Goal: Task Accomplishment & Management: Use online tool/utility

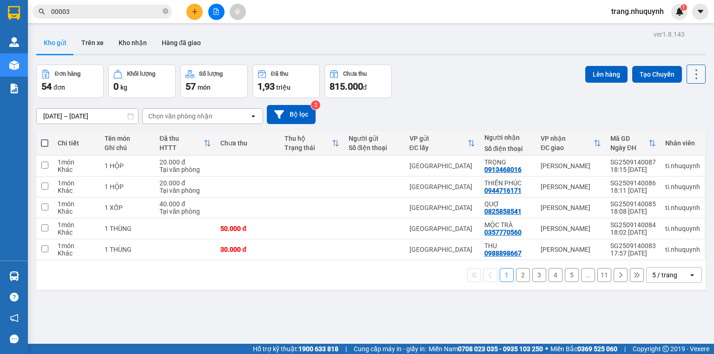
drag, startPoint x: 0, startPoint y: 0, endPoint x: 688, endPoint y: 74, distance: 691.7
click at [690, 74] on icon at bounding box center [696, 74] width 13 height 13
click at [675, 132] on span "Làm mới" at bounding box center [678, 132] width 26 height 9
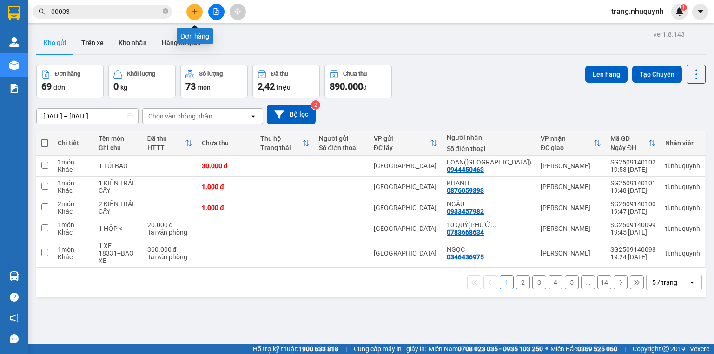
click at [189, 10] on button at bounding box center [194, 12] width 16 height 16
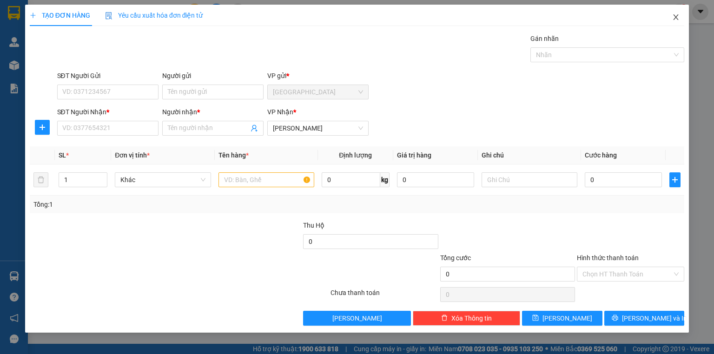
click at [680, 13] on span "Close" at bounding box center [676, 18] width 26 height 26
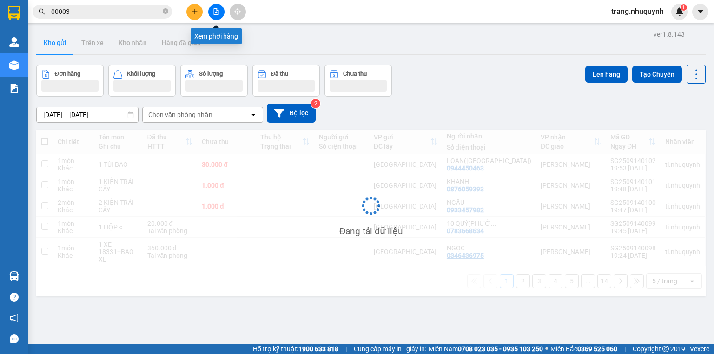
click at [215, 13] on icon "file-add" at bounding box center [216, 11] width 7 height 7
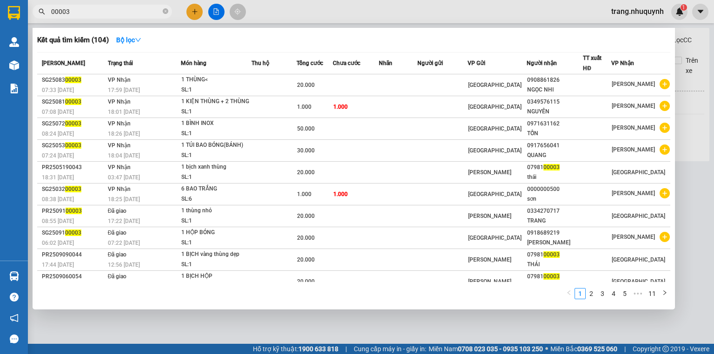
click at [106, 12] on input "00003" at bounding box center [106, 12] width 110 height 10
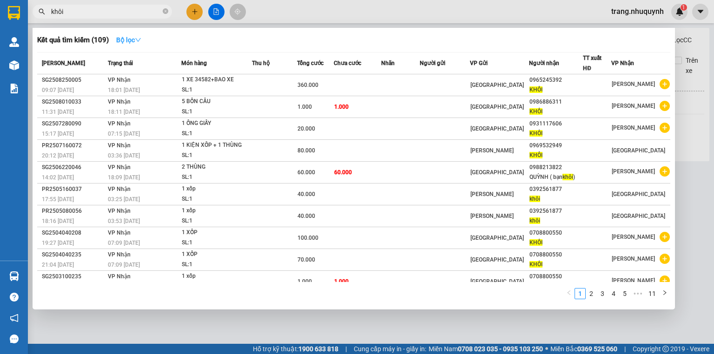
type input "khôi"
click at [139, 40] on icon "down" at bounding box center [138, 40] width 7 height 7
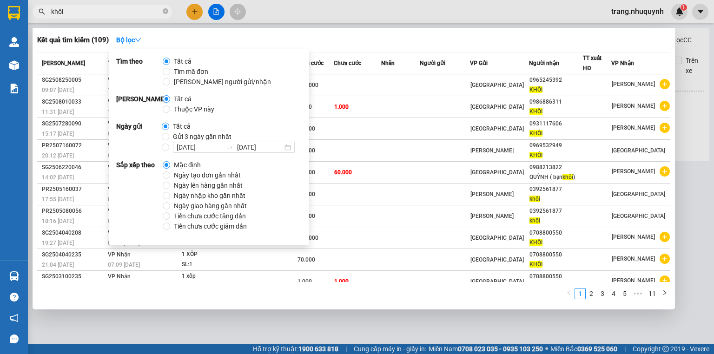
click at [191, 84] on span "[PERSON_NAME] người gửi/nhận" at bounding box center [222, 82] width 105 height 10
click at [170, 84] on input "[PERSON_NAME] người gửi/nhận" at bounding box center [166, 81] width 7 height 7
radio input "true"
radio input "false"
click at [216, 175] on span "Ngày tạo đơn gần nhất" at bounding box center [207, 175] width 74 height 10
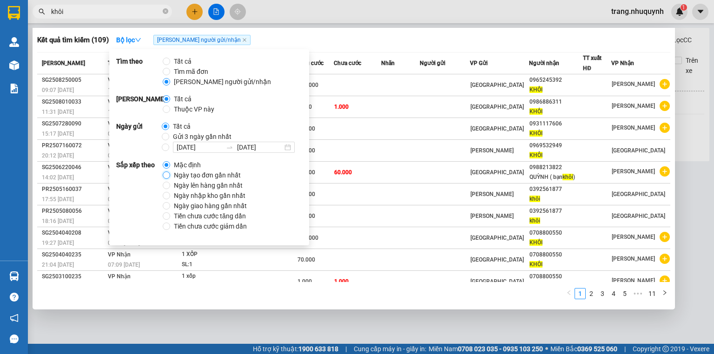
click at [170, 175] on input "Ngày tạo đơn gần nhất" at bounding box center [166, 175] width 7 height 7
radio input "true"
radio input "false"
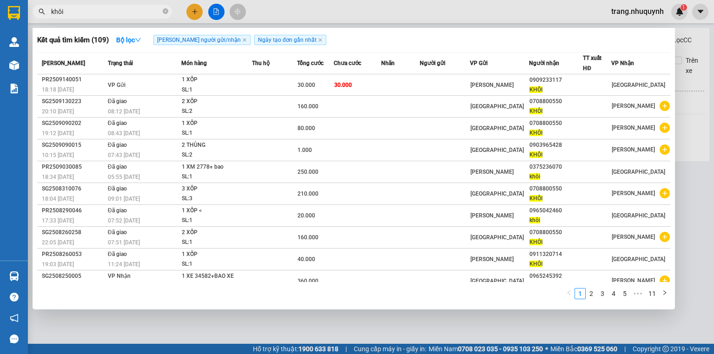
click at [431, 47] on div "Kết quả tìm kiếm ( 109 ) Bộ lọc Tìm người gửi/nhận Ngày tạo đơn gần nhất" at bounding box center [353, 40] width 633 height 15
click at [358, 39] on div "Kết quả tìm kiếm ( 109 ) Bộ lọc Tìm người gửi/nhận Ngày tạo đơn gần nhất" at bounding box center [353, 40] width 633 height 15
click at [689, 111] on div at bounding box center [357, 177] width 714 height 354
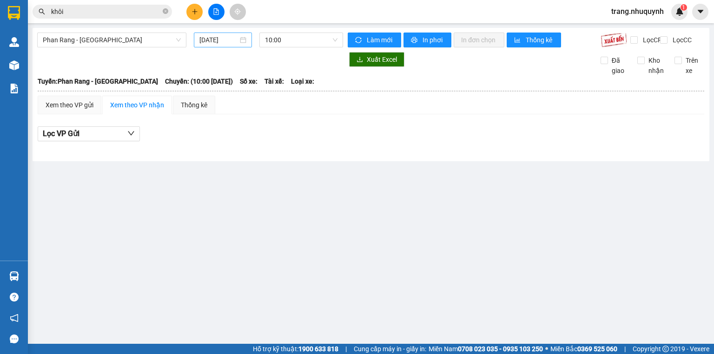
click at [224, 37] on input "[DATE]" at bounding box center [218, 40] width 38 height 10
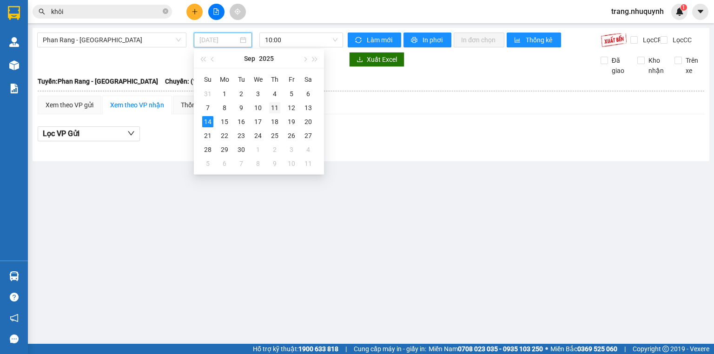
click at [274, 110] on div "11" at bounding box center [274, 107] width 11 height 11
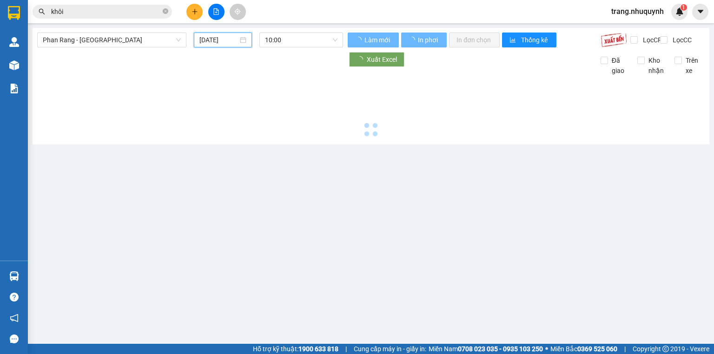
type input "[DATE]"
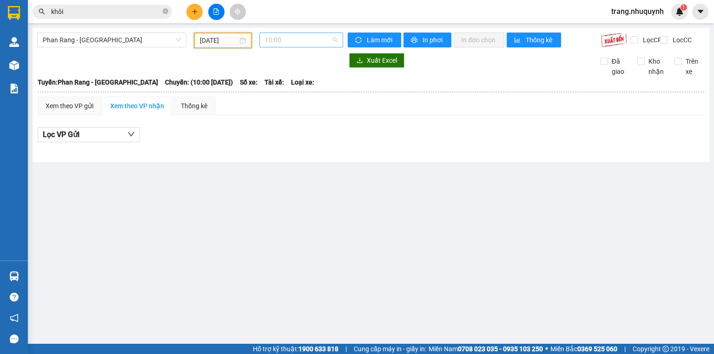
click at [286, 42] on span "10:00" at bounding box center [301, 40] width 73 height 14
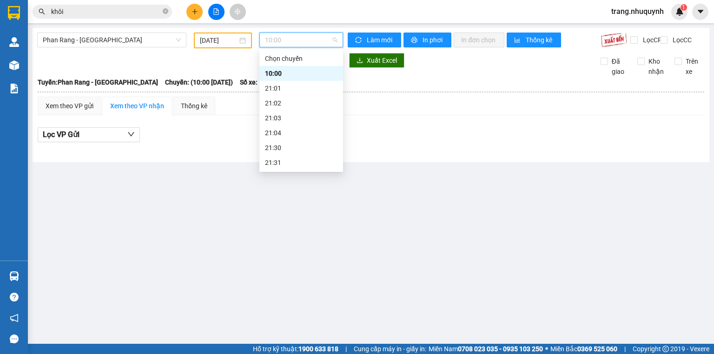
scroll to position [45, 0]
click at [275, 137] on div "22:00" at bounding box center [301, 133] width 73 height 10
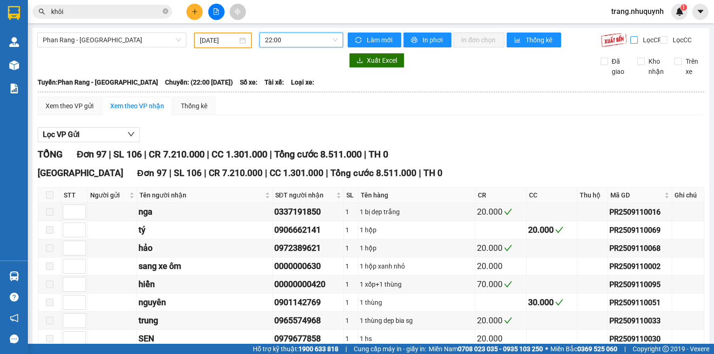
click at [632, 41] on input "Lọc CR" at bounding box center [635, 39] width 9 height 7
checkbox input "true"
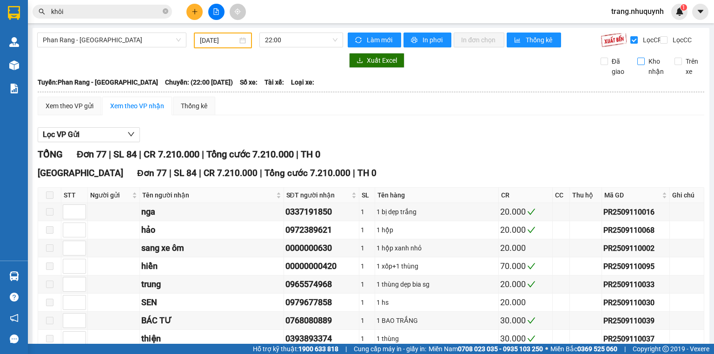
click at [637, 65] on input "Kho nhận" at bounding box center [640, 61] width 7 height 7
checkbox input "true"
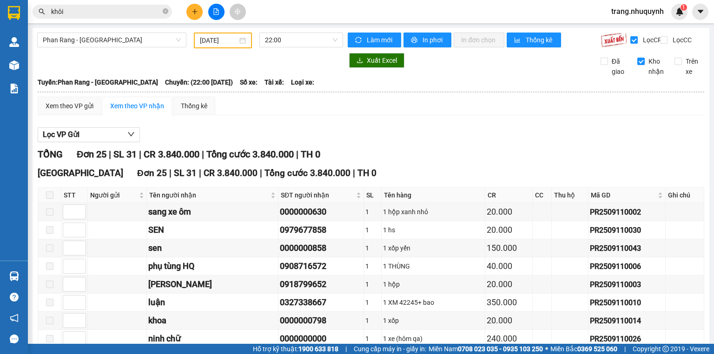
click at [460, 115] on div "Xem theo VP gửi Xem theo VP nhận Thống kê" at bounding box center [371, 106] width 667 height 19
click at [224, 43] on input "[DATE]" at bounding box center [218, 40] width 37 height 10
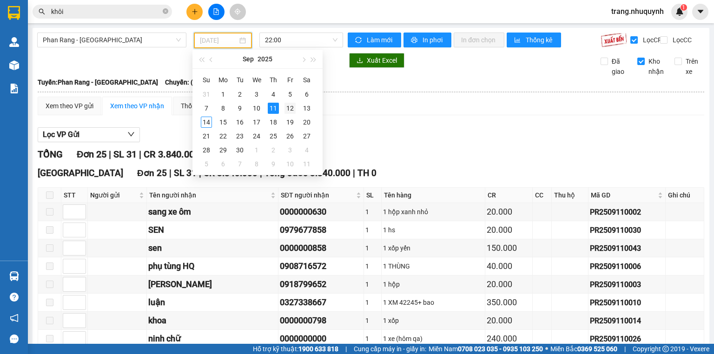
click at [287, 111] on div "12" at bounding box center [290, 108] width 11 height 11
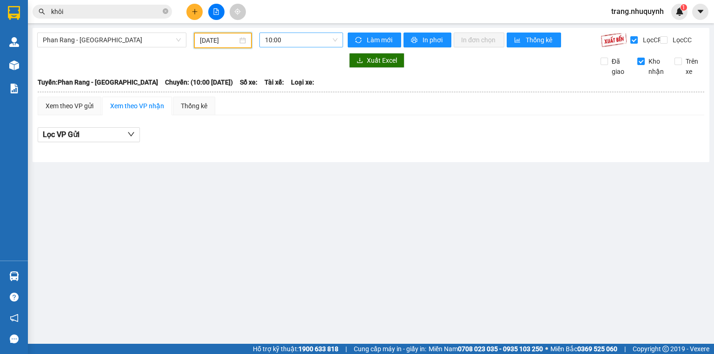
click at [272, 43] on span "10:00" at bounding box center [301, 40] width 73 height 14
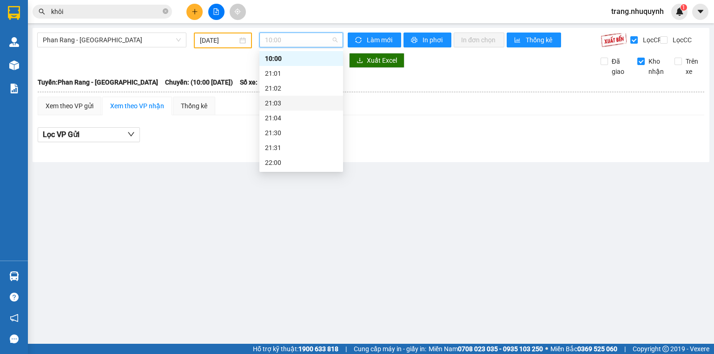
scroll to position [45, 0]
click at [279, 132] on div "22:00" at bounding box center [301, 133] width 73 height 10
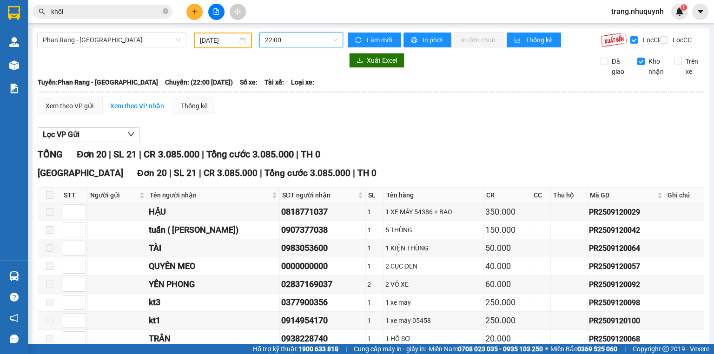
click at [226, 43] on input "[DATE]" at bounding box center [218, 40] width 37 height 10
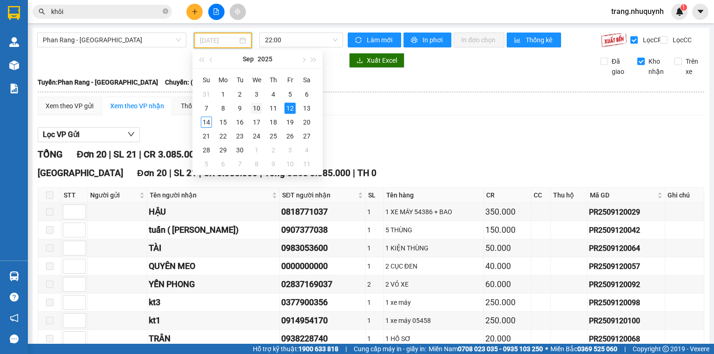
click at [254, 105] on div "10" at bounding box center [256, 108] width 11 height 11
type input "[DATE]"
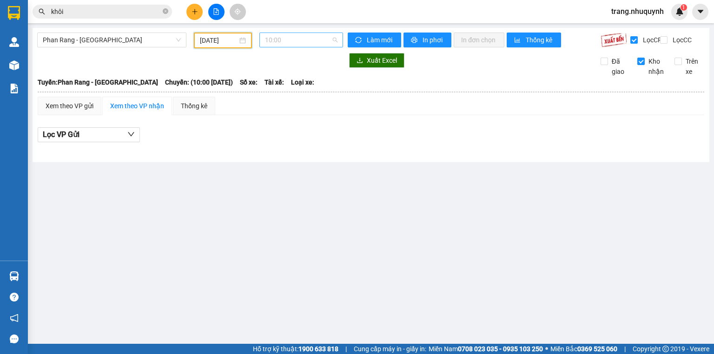
click at [277, 41] on span "10:00" at bounding box center [301, 40] width 73 height 14
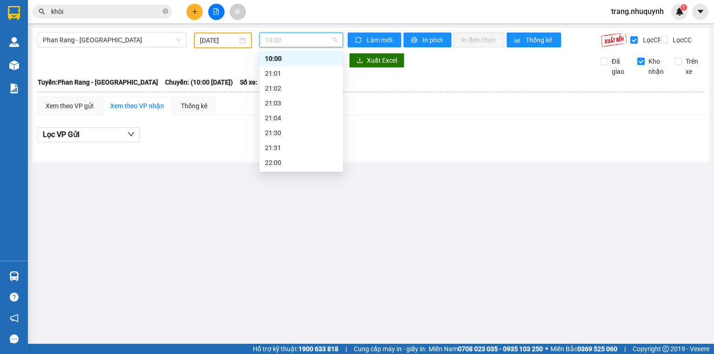
scroll to position [45, 0]
click at [289, 131] on div "22:00" at bounding box center [301, 133] width 73 height 10
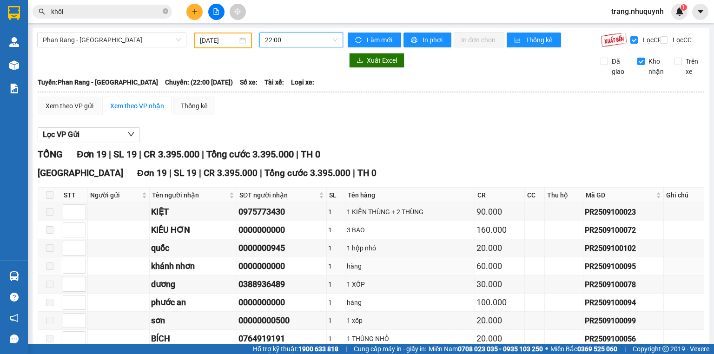
scroll to position [252, 0]
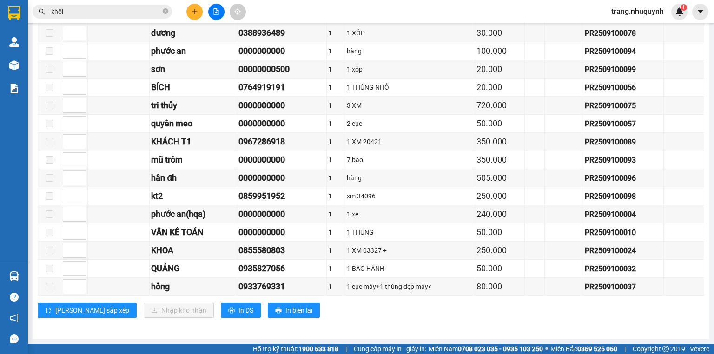
click at [353, 322] on div "[GEOGRAPHIC_DATA] Đơn 19 | SL 19 | CR 3.395.000 | Tổng cước 3.395.000 | TH 0 ST…" at bounding box center [371, 120] width 667 height 410
drag, startPoint x: 237, startPoint y: 251, endPoint x: 292, endPoint y: 257, distance: 55.2
click at [292, 257] on tr "KHOA 0855580803 1 1 XM 03327 + 250.000 PR2509100024" at bounding box center [371, 251] width 666 height 18
click at [305, 320] on div "[GEOGRAPHIC_DATA] Đơn 19 | SL 19 | CR 3.395.000 | Tổng cước 3.395.000 | TH 0 ST…" at bounding box center [371, 120] width 667 height 410
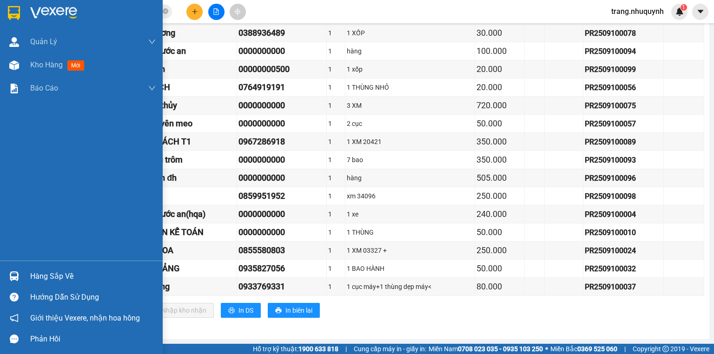
click at [3, 139] on div "Quản [PERSON_NAME] lý khách hàng Quản lý khách hàng mới Kho hàng mới Báo cáo Bá…" at bounding box center [81, 145] width 163 height 231
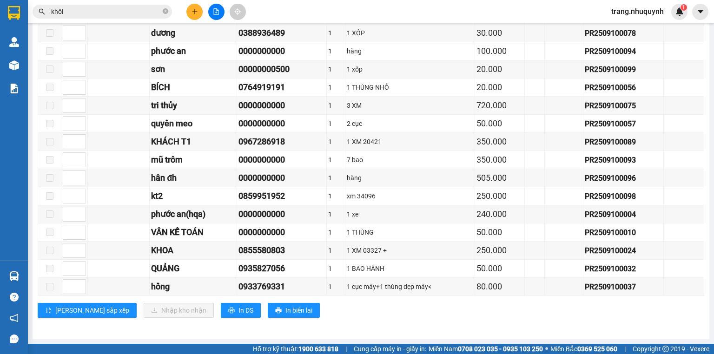
click at [385, 325] on div "[GEOGRAPHIC_DATA] Đơn 19 | SL 19 | CR 3.395.000 | Tổng cước 3.395.000 | TH 0 ST…" at bounding box center [371, 120] width 667 height 410
click at [84, 9] on input "khôi" at bounding box center [106, 12] width 110 height 10
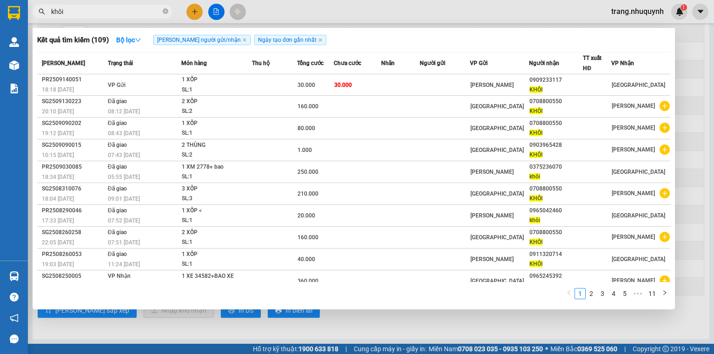
click at [84, 9] on input "khôi" at bounding box center [106, 12] width 110 height 10
click at [446, 332] on div at bounding box center [357, 177] width 714 height 354
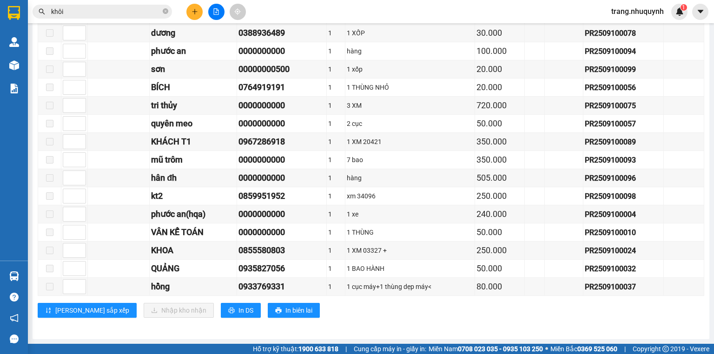
click at [80, 12] on input "khôi" at bounding box center [106, 12] width 110 height 10
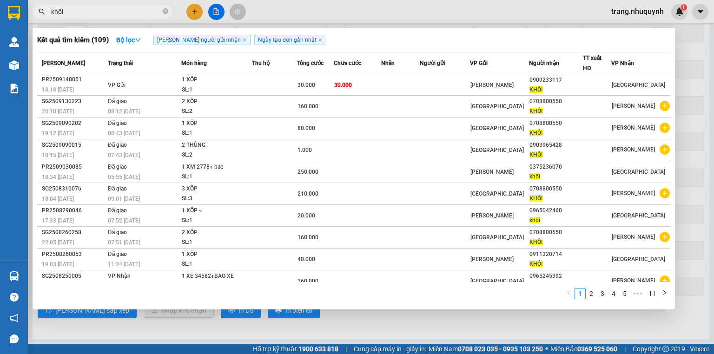
click at [73, 15] on input "khôi" at bounding box center [106, 12] width 110 height 10
type input "k"
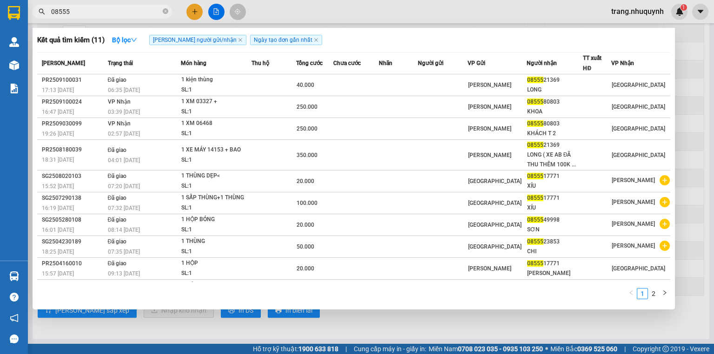
type input "08555"
click at [312, 11] on div at bounding box center [357, 177] width 714 height 354
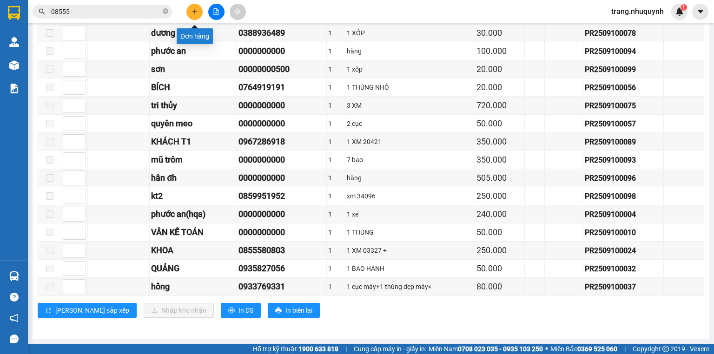
click at [190, 10] on button at bounding box center [194, 12] width 16 height 16
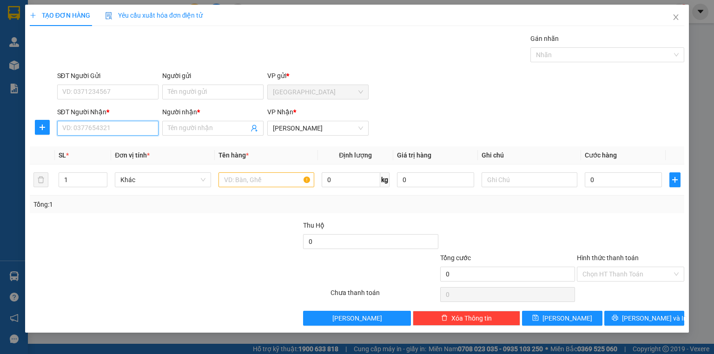
click at [100, 121] on input "SĐT Người Nhận *" at bounding box center [107, 128] width 101 height 15
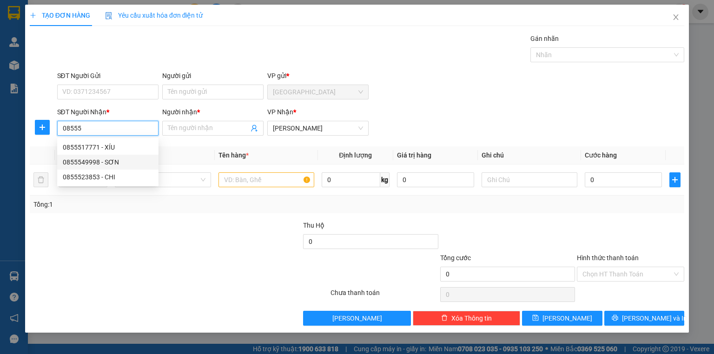
drag, startPoint x: 85, startPoint y: 127, endPoint x: 47, endPoint y: 141, distance: 40.8
click at [47, 141] on div "Transit Pickup Surcharge Ids Transit Deliver Surcharge Ids Transit Deliver Surc…" at bounding box center [357, 179] width 655 height 292
drag, startPoint x: 78, startPoint y: 132, endPoint x: 58, endPoint y: 137, distance: 21.1
click at [58, 137] on div "SĐT Người Nhận * 0803" at bounding box center [107, 123] width 101 height 33
click at [81, 129] on input "08555580803" at bounding box center [107, 128] width 101 height 15
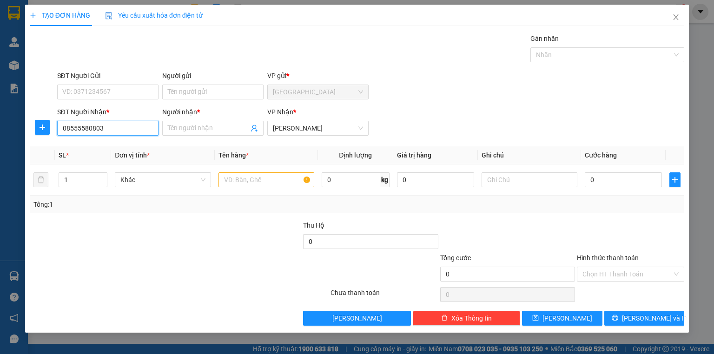
type input "0855580803"
drag, startPoint x: 113, startPoint y: 132, endPoint x: 17, endPoint y: 151, distance: 98.0
click at [13, 160] on div "TẠO ĐƠN HÀNG Yêu cầu xuất hóa đơn điện tử Transit Pickup Surcharge Ids Transit …" at bounding box center [357, 177] width 714 height 354
click at [673, 20] on icon "close" at bounding box center [675, 16] width 7 height 7
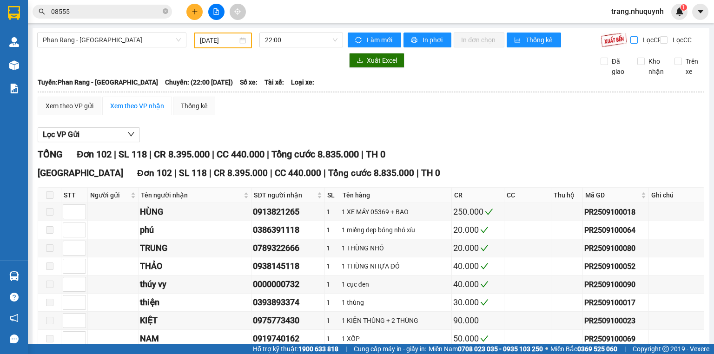
click at [631, 39] on input "Lọc CR" at bounding box center [635, 39] width 9 height 7
checkbox input "true"
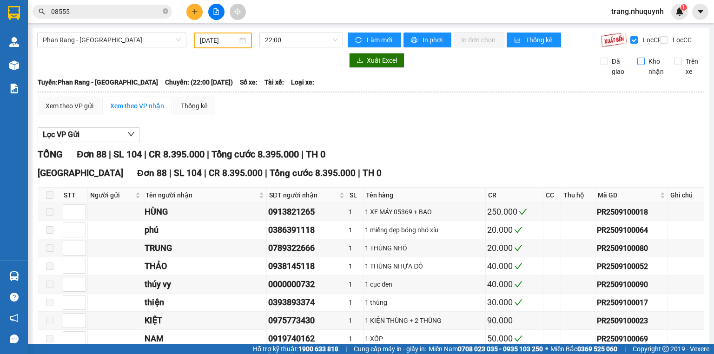
click at [638, 65] on input "Kho nhận" at bounding box center [640, 61] width 7 height 7
checkbox input "true"
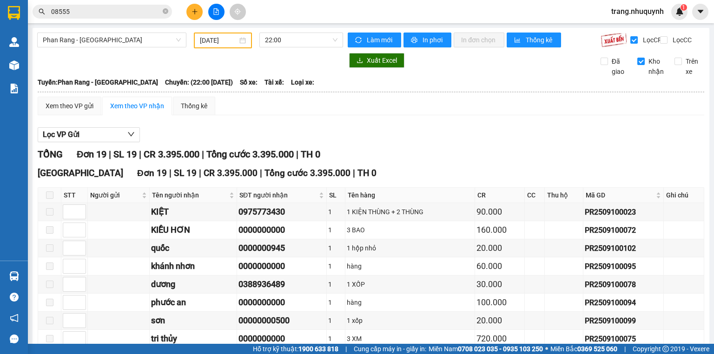
scroll to position [252, 0]
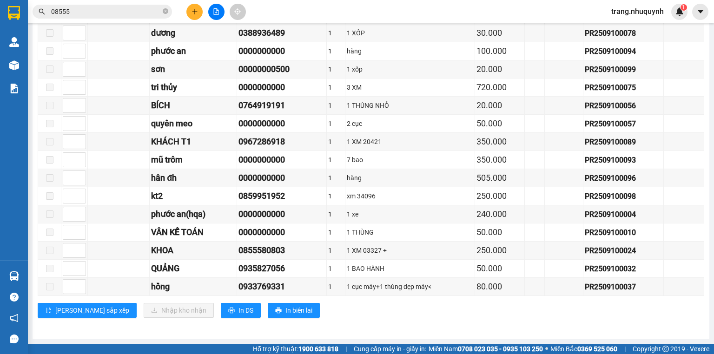
click at [345, 316] on div "[PERSON_NAME] sắp xếp Nhập kho nhận In DS In biên lai" at bounding box center [371, 310] width 667 height 15
click at [345, 317] on div "[PERSON_NAME] sắp xếp Nhập kho nhận In DS In biên lai" at bounding box center [371, 310] width 667 height 15
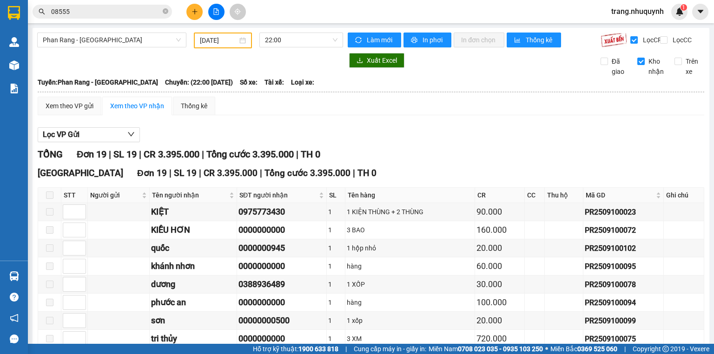
click at [422, 175] on div "[GEOGRAPHIC_DATA] 19 | SL 19 | CR 3.395.000 | Tổng cước 3.395.000 | TH 0" at bounding box center [371, 173] width 667 height 14
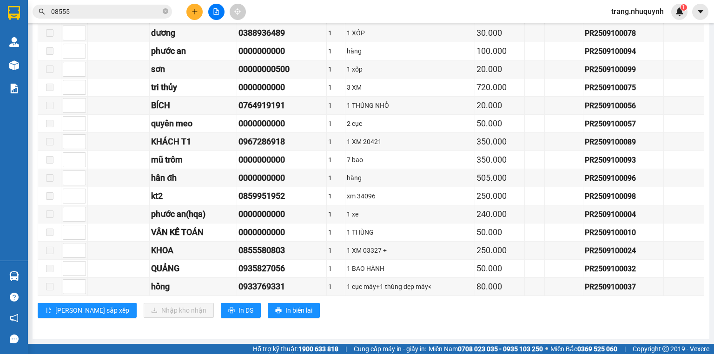
click at [369, 324] on div "[GEOGRAPHIC_DATA] Đơn 19 | SL 19 | CR 3.395.000 | Tổng cước 3.395.000 | TH 0 ST…" at bounding box center [371, 120] width 667 height 410
click at [405, 317] on div "[PERSON_NAME] sắp xếp Nhập kho nhận In DS In biên lai" at bounding box center [371, 310] width 667 height 15
click at [366, 316] on div "[PERSON_NAME] sắp xếp Nhập kho nhận In DS In biên lai" at bounding box center [371, 310] width 667 height 15
click at [356, 315] on div "[PERSON_NAME] sắp xếp Nhập kho nhận In DS In biên lai" at bounding box center [371, 310] width 667 height 15
click at [381, 315] on div "[PERSON_NAME] sắp xếp Nhập kho nhận In DS In biên lai" at bounding box center [371, 310] width 667 height 15
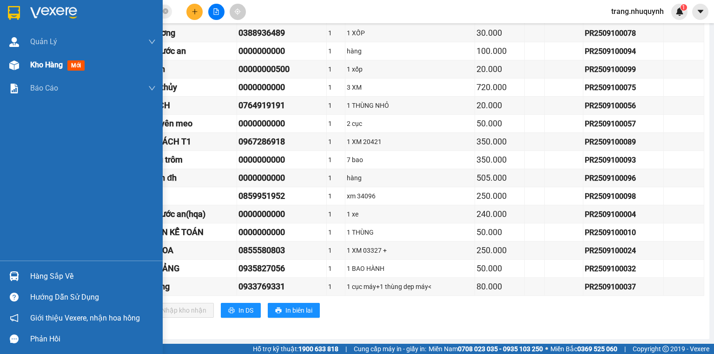
click at [34, 73] on div "Kho hàng mới" at bounding box center [93, 64] width 126 height 23
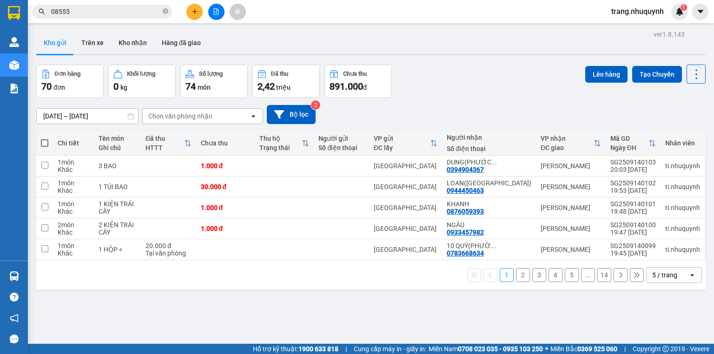
click at [475, 66] on div "Đơn hàng 70 đơn Khối lượng 0 kg Số lượng 74 món Đã thu 2,42 triệu Chưa thu 891.…" at bounding box center [371, 81] width 670 height 33
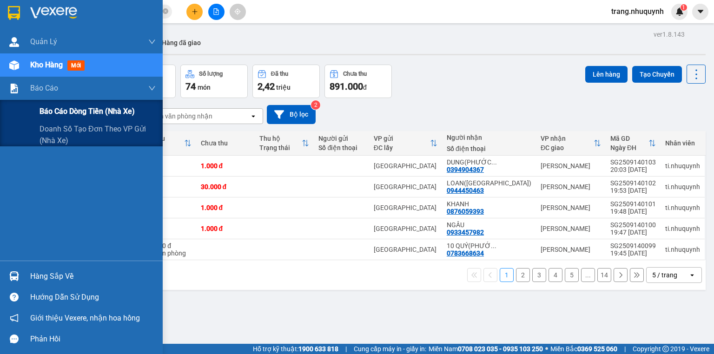
click at [58, 110] on span "Báo cáo dòng tiền (nhà xe)" at bounding box center [87, 112] width 95 height 12
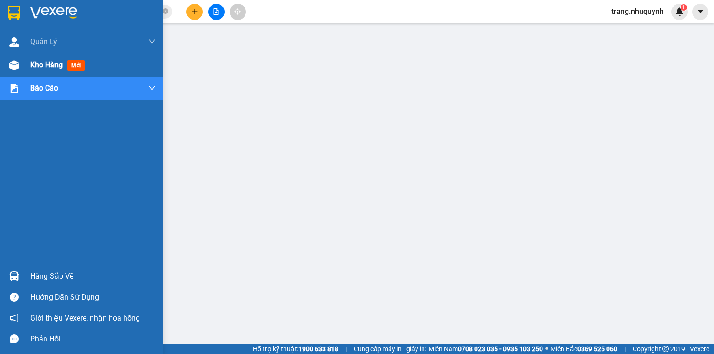
click at [22, 65] on div "Kho hàng mới" at bounding box center [81, 64] width 163 height 23
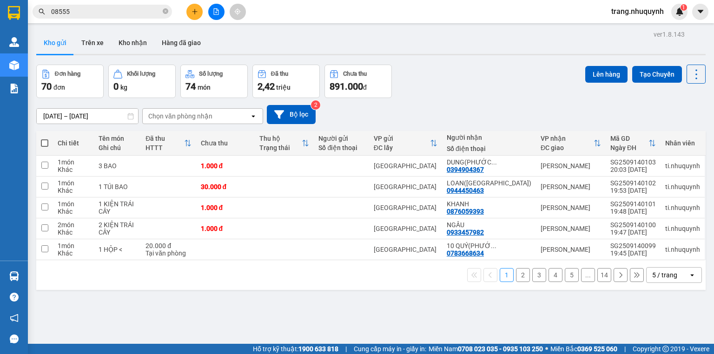
click at [452, 65] on div "Đơn hàng 70 đơn Khối lượng 0 kg Số lượng 74 món Đã thu 2,42 triệu Chưa thu 891.…" at bounding box center [371, 81] width 670 height 33
click at [213, 10] on icon "file-add" at bounding box center [216, 11] width 7 height 7
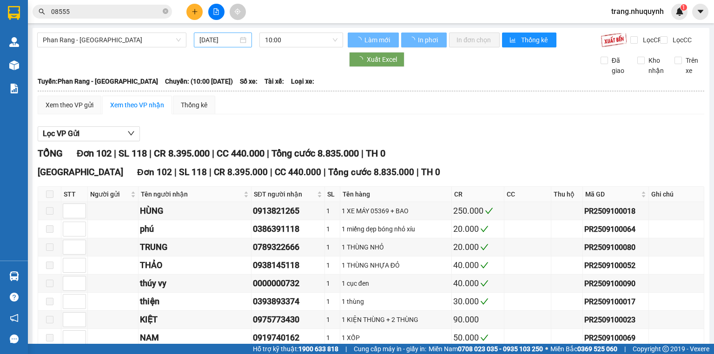
click at [223, 40] on input "[DATE]" at bounding box center [218, 40] width 38 height 10
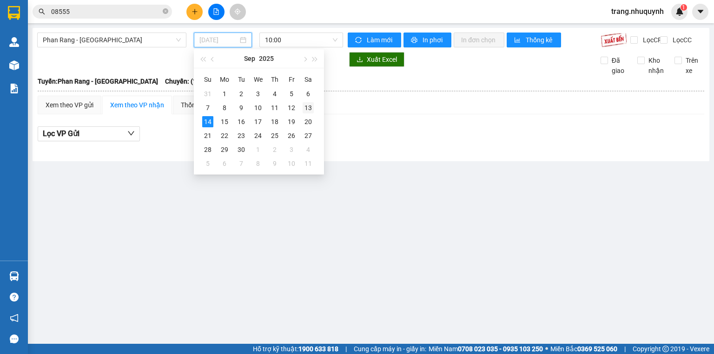
click at [312, 109] on div "13" at bounding box center [308, 107] width 11 height 11
type input "[DATE]"
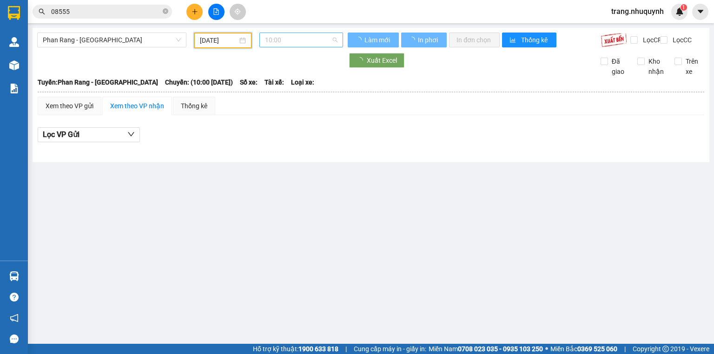
click at [277, 35] on span "10:00" at bounding box center [301, 40] width 73 height 14
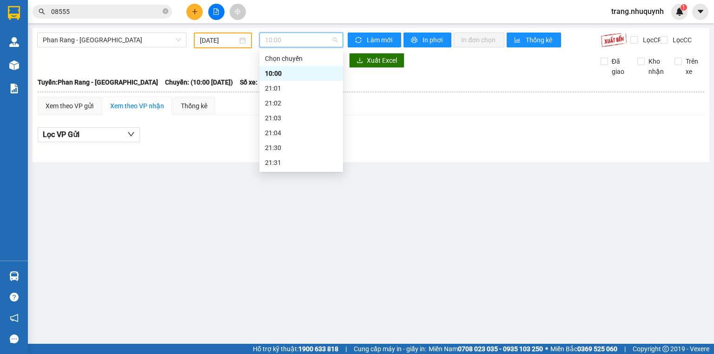
scroll to position [45, 0]
click at [290, 131] on div "22:00" at bounding box center [301, 133] width 73 height 10
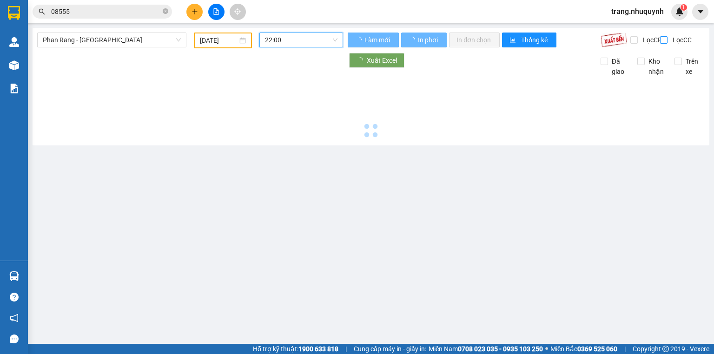
click at [661, 43] on input "Lọc CC" at bounding box center [664, 39] width 9 height 7
checkbox input "true"
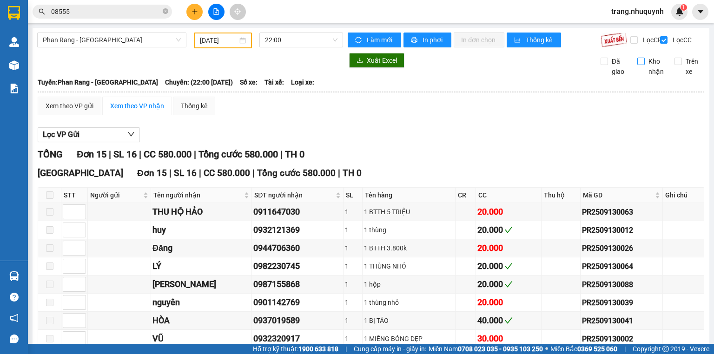
click at [637, 65] on input "Kho nhận" at bounding box center [640, 61] width 7 height 7
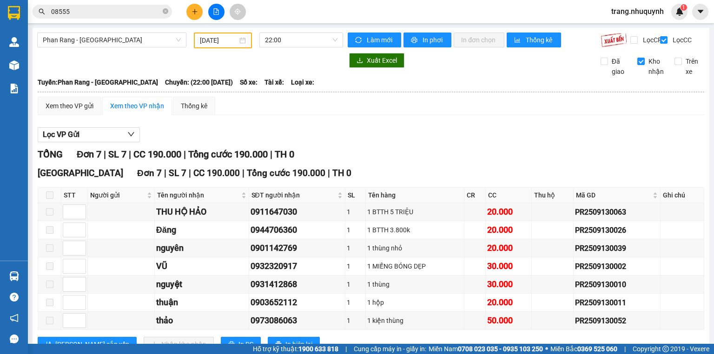
scroll to position [38, 0]
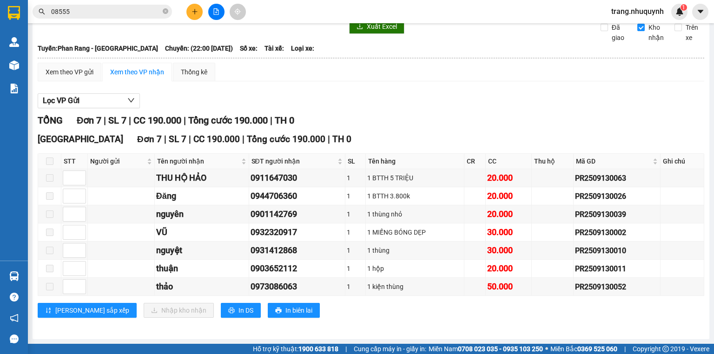
click at [240, 98] on div "Lọc VP Gửi" at bounding box center [371, 100] width 667 height 15
click at [439, 103] on div "Lọc VP Gửi" at bounding box center [371, 100] width 667 height 15
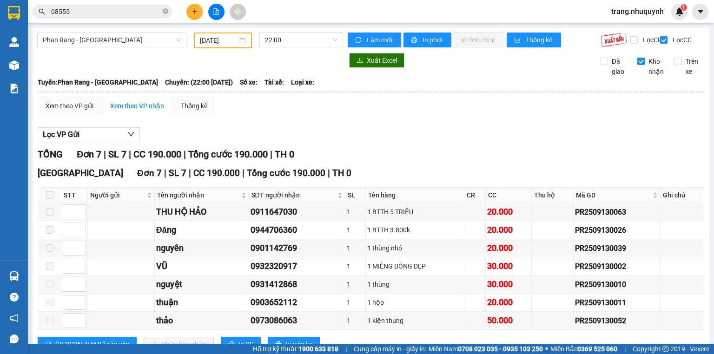
drag, startPoint x: 636, startPoint y: 69, endPoint x: 646, endPoint y: 53, distance: 18.6
click at [637, 65] on input "Kho nhận" at bounding box center [640, 61] width 7 height 7
checkbox input "false"
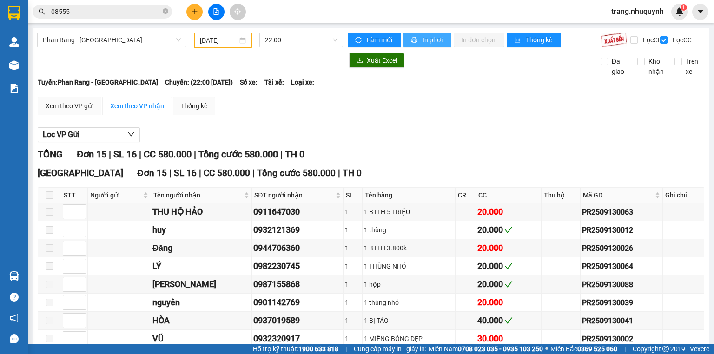
click at [440, 43] on span "In phơi" at bounding box center [433, 40] width 21 height 10
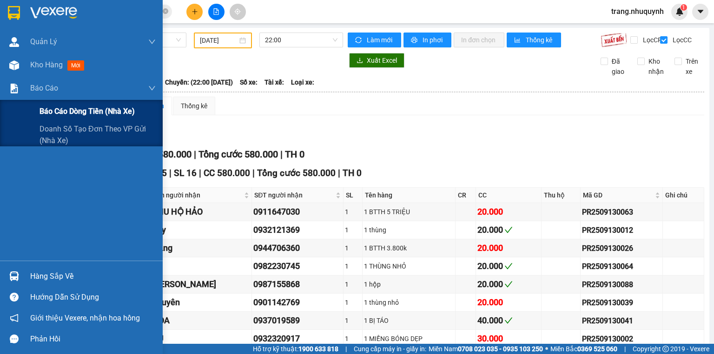
click at [55, 104] on div "Báo cáo dòng tiền (nhà xe)" at bounding box center [98, 111] width 116 height 23
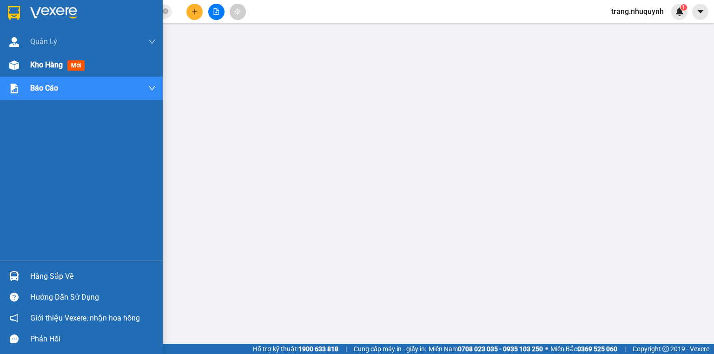
click at [31, 65] on span "Kho hàng" at bounding box center [46, 64] width 33 height 9
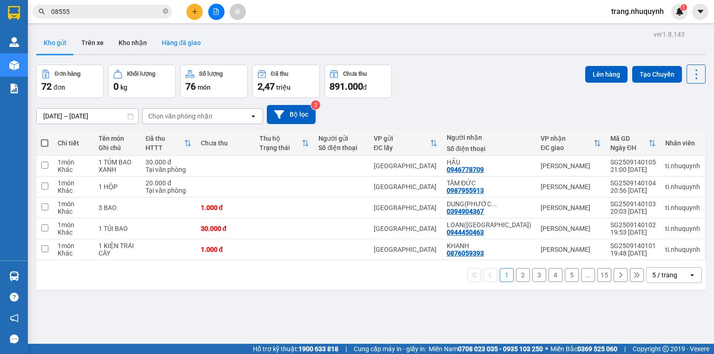
click at [180, 41] on button "Hàng đã giao" at bounding box center [181, 43] width 54 height 22
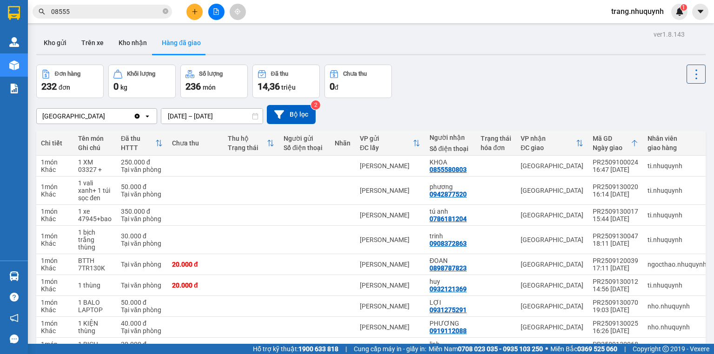
click at [432, 95] on div "Đơn hàng 232 đơn Khối lượng 0 kg Số lượng 236 món Đã thu 14,36 triệu Chưa thu 0…" at bounding box center [371, 81] width 670 height 33
click at [50, 45] on button "Kho gửi" at bounding box center [55, 43] width 38 height 22
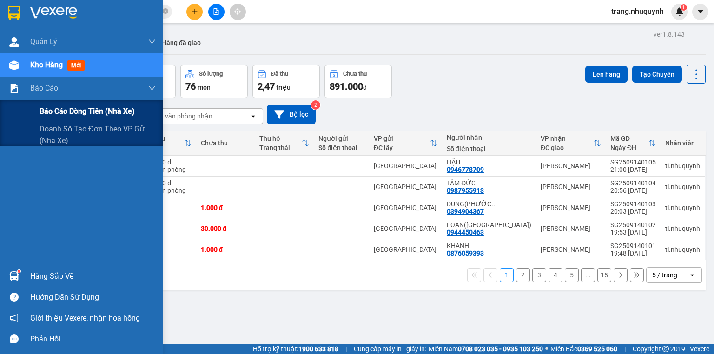
click at [60, 113] on span "Báo cáo dòng tiền (nhà xe)" at bounding box center [87, 112] width 95 height 12
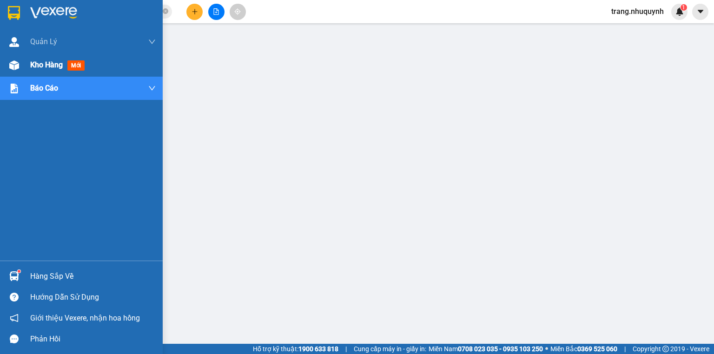
click at [34, 68] on span "Kho hàng" at bounding box center [46, 64] width 33 height 9
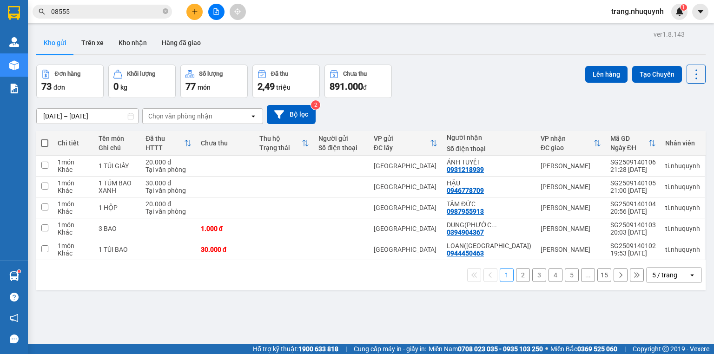
click at [474, 87] on div "Đơn hàng 73 đơn Khối lượng 0 kg Số lượng 77 món Đã thu 2,49 triệu Chưa thu 891.…" at bounding box center [371, 81] width 670 height 33
click at [690, 74] on icon at bounding box center [696, 74] width 13 height 13
click at [677, 129] on span "Làm mới" at bounding box center [678, 132] width 26 height 9
click at [647, 165] on button at bounding box center [650, 166] width 13 height 16
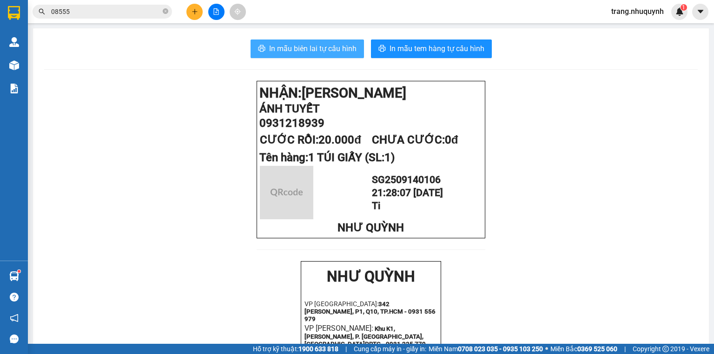
click at [292, 55] on button "In mẫu biên lai tự cấu hình" at bounding box center [307, 49] width 113 height 19
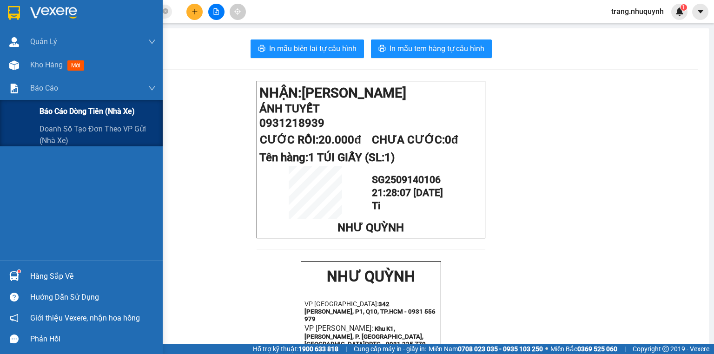
click at [69, 112] on span "Báo cáo dòng tiền (nhà xe)" at bounding box center [87, 112] width 95 height 12
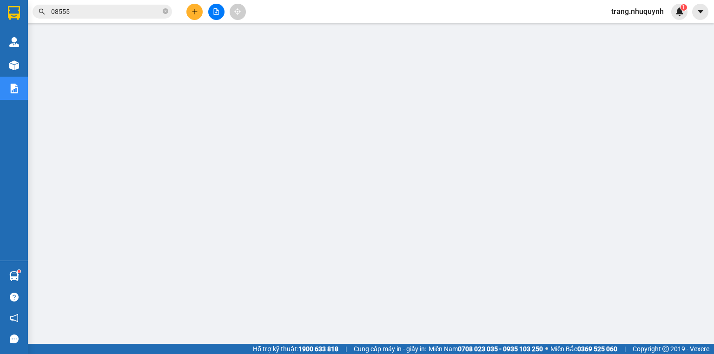
click at [647, 10] on span "trang.nhuquynh" at bounding box center [637, 12] width 67 height 12
click at [638, 32] on span "Đăng xuất" at bounding box center [641, 29] width 49 height 10
